Goal: Transaction & Acquisition: Book appointment/travel/reservation

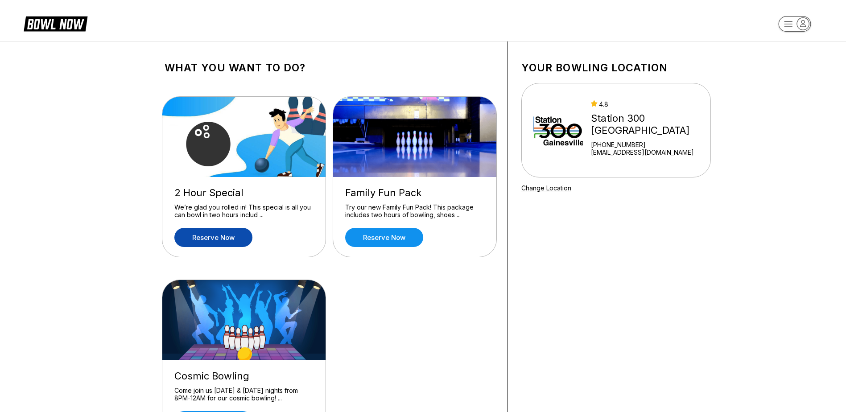
click at [239, 234] on link "Reserve now" at bounding box center [213, 237] width 78 height 19
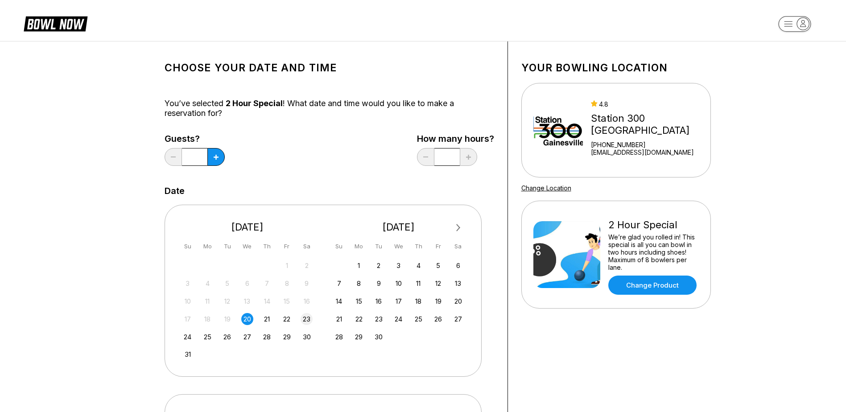
click at [305, 319] on div "23" at bounding box center [306, 319] width 12 height 12
click at [196, 156] on input "*" at bounding box center [194, 157] width 25 height 18
click at [215, 157] on icon at bounding box center [216, 157] width 5 height 5
click at [171, 156] on icon at bounding box center [173, 156] width 5 height 1
type input "*"
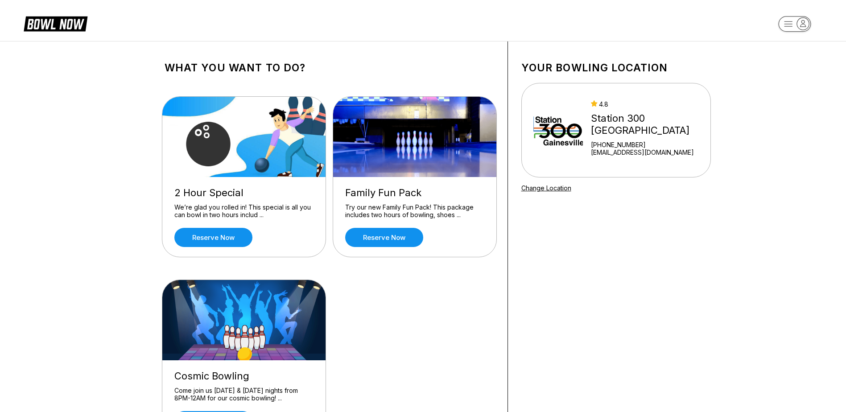
drag, startPoint x: 509, startPoint y: 373, endPoint x: 500, endPoint y: 370, distance: 9.7
click at [144, 287] on div "What you want to do? 2 Hour Special We’re glad you rolled in! This special is a…" at bounding box center [422, 255] width 579 height 428
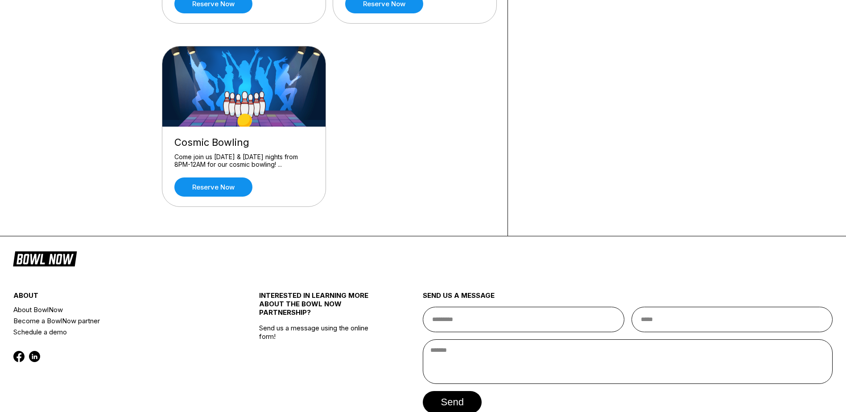
scroll to position [194, 0]
